Goal: Task Accomplishment & Management: Complete application form

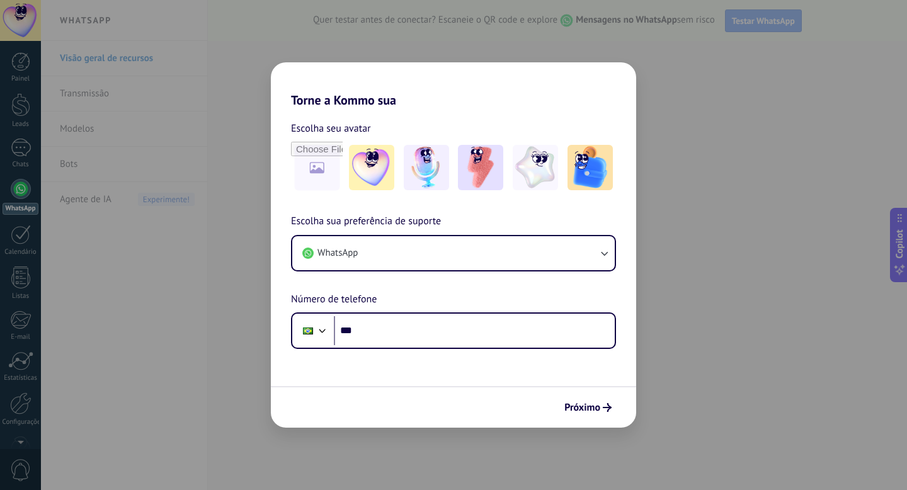
click at [644, 410] on div "Torne a Kommo sua Escolha seu avatar Escolha sua preferência de suporte WhatsAp…" at bounding box center [453, 245] width 907 height 490
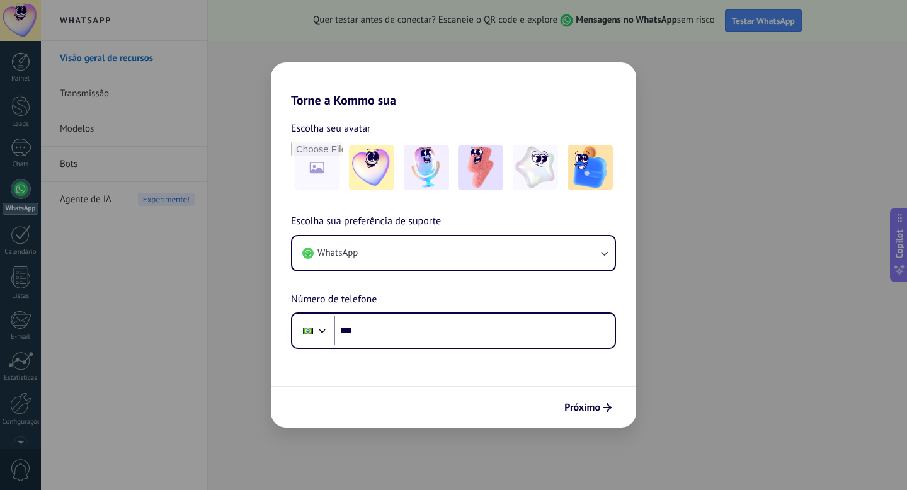
click at [236, 79] on div "Torne a Kommo sua Escolha seu avatar Escolha sua preferência de suporte WhatsAp…" at bounding box center [453, 245] width 907 height 490
click at [316, 48] on div "Torne a Kommo sua Escolha seu avatar Escolha sua preferência de suporte WhatsAp…" at bounding box center [453, 245] width 907 height 490
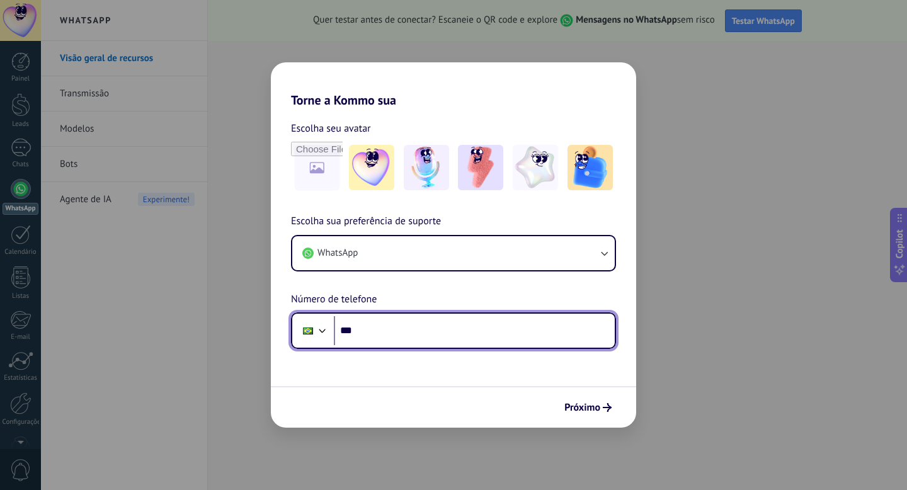
click at [363, 326] on input "***" at bounding box center [474, 330] width 281 height 29
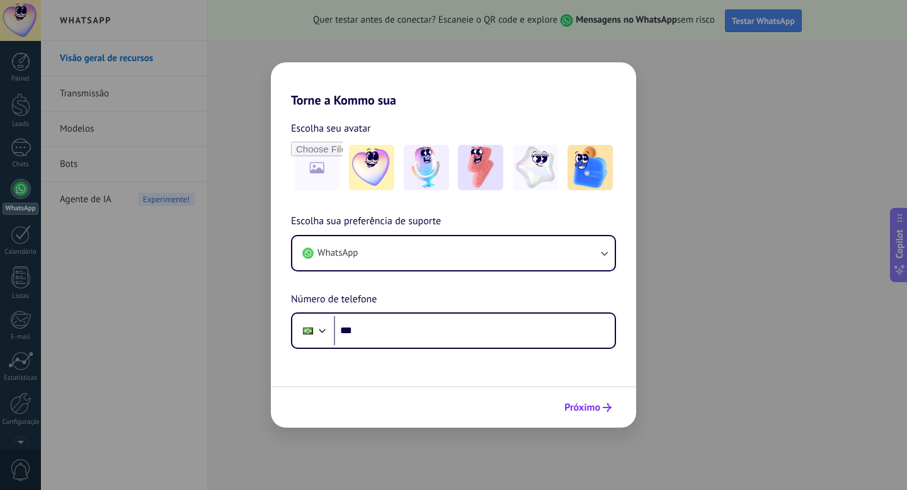
click at [595, 412] on span "Próximo" at bounding box center [582, 407] width 36 height 9
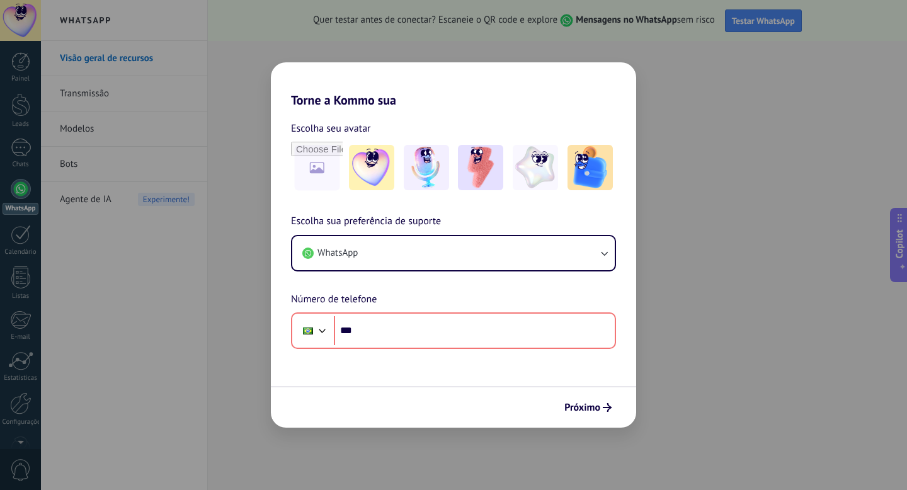
click at [836, 84] on div "Torne a Kommo sua Escolha seu avatar Escolha sua preferência de suporte WhatsAp…" at bounding box center [453, 245] width 907 height 490
click at [588, 404] on span "Próximo" at bounding box center [582, 407] width 36 height 9
click at [126, 156] on div "Torne a Kommo sua Escolha seu avatar Escolha sua preferência de suporte WhatsAp…" at bounding box center [453, 245] width 907 height 490
click at [812, 139] on div "Torne a Kommo sua Escolha seu avatar Escolha sua preferência de suporte WhatsAp…" at bounding box center [453, 245] width 907 height 490
click at [532, 381] on form "Escolha seu avatar [PERSON_NAME] sua preferência de suporte WhatsApp Número de …" at bounding box center [453, 268] width 365 height 320
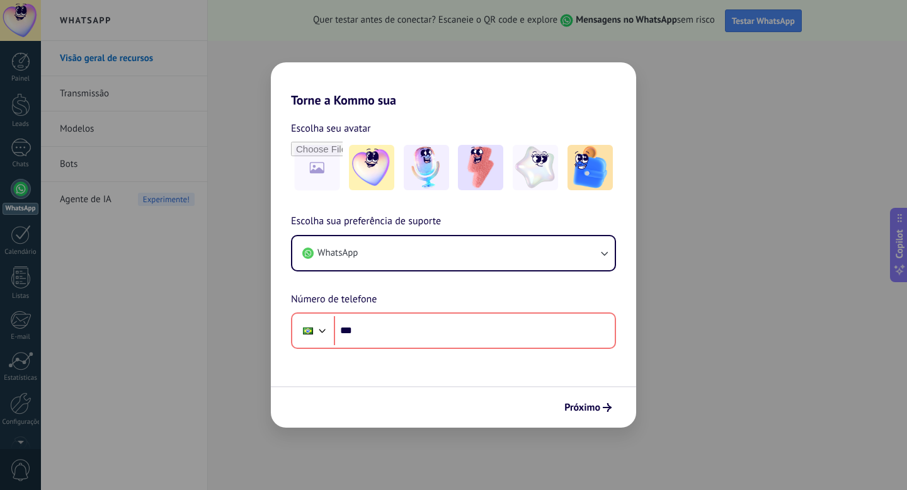
click at [677, 329] on div "Torne a Kommo sua Escolha seu avatar Escolha sua preferência de suporte WhatsAp…" at bounding box center [453, 245] width 907 height 490
